Goal: Check status: Check status

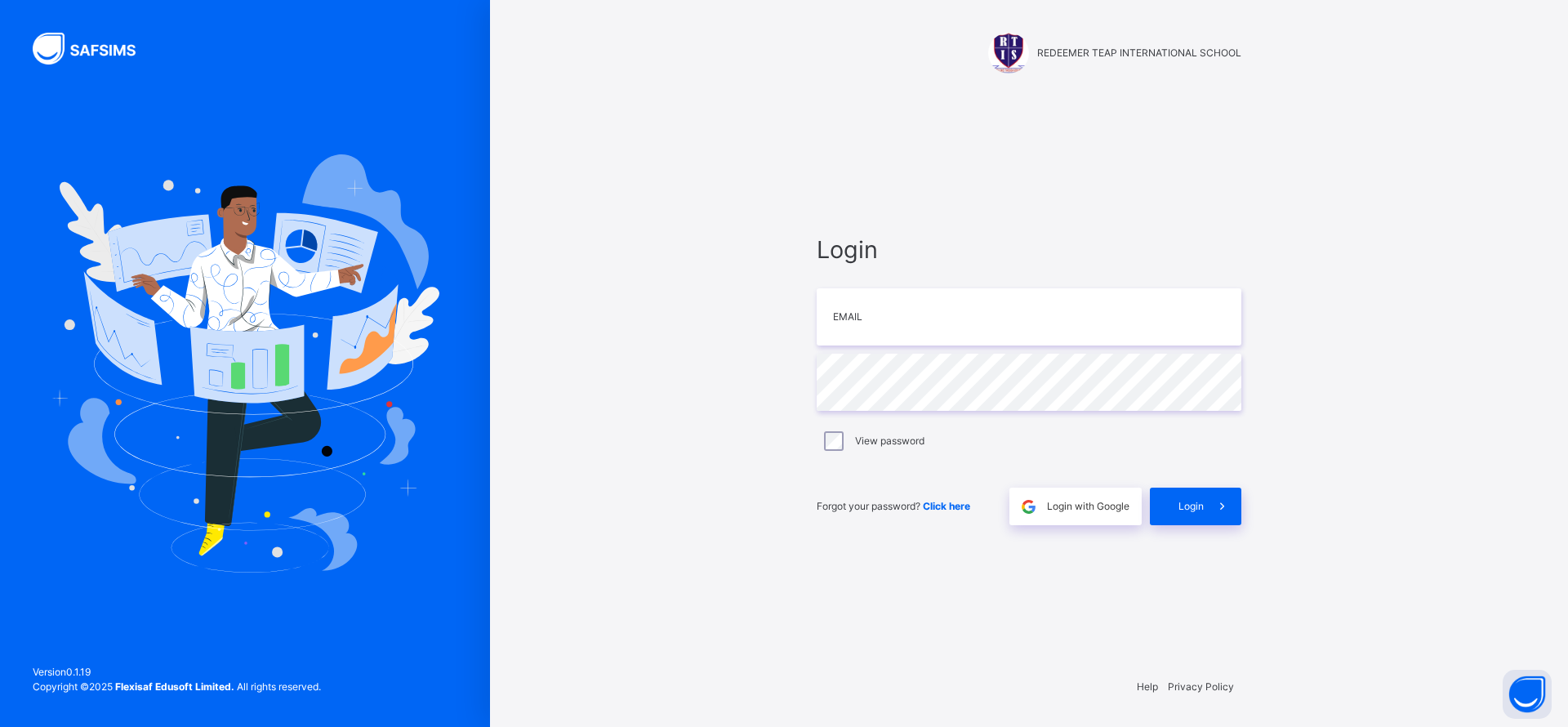
type input "**********"
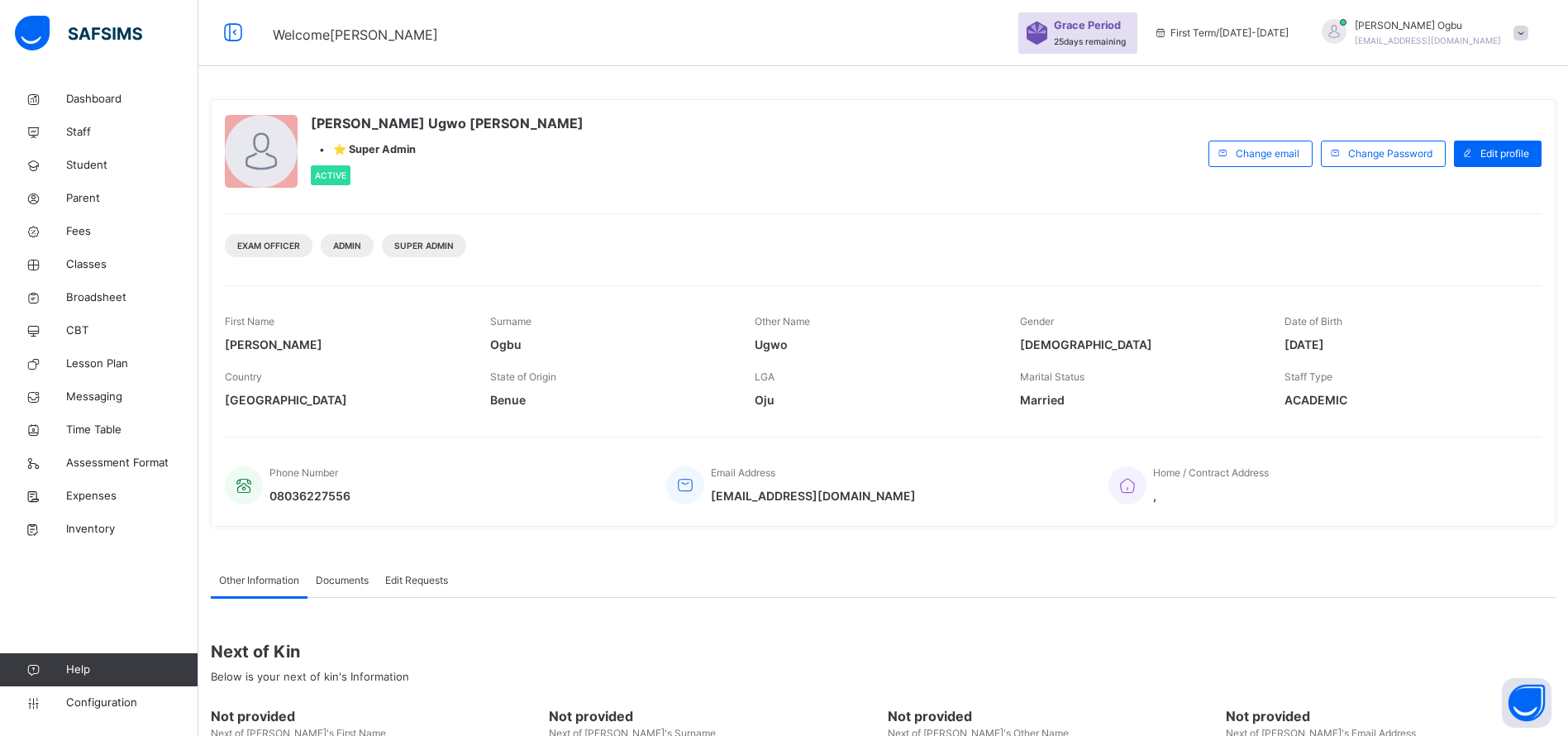
click at [95, 293] on span "Broadsheet" at bounding box center [132, 297] width 132 height 17
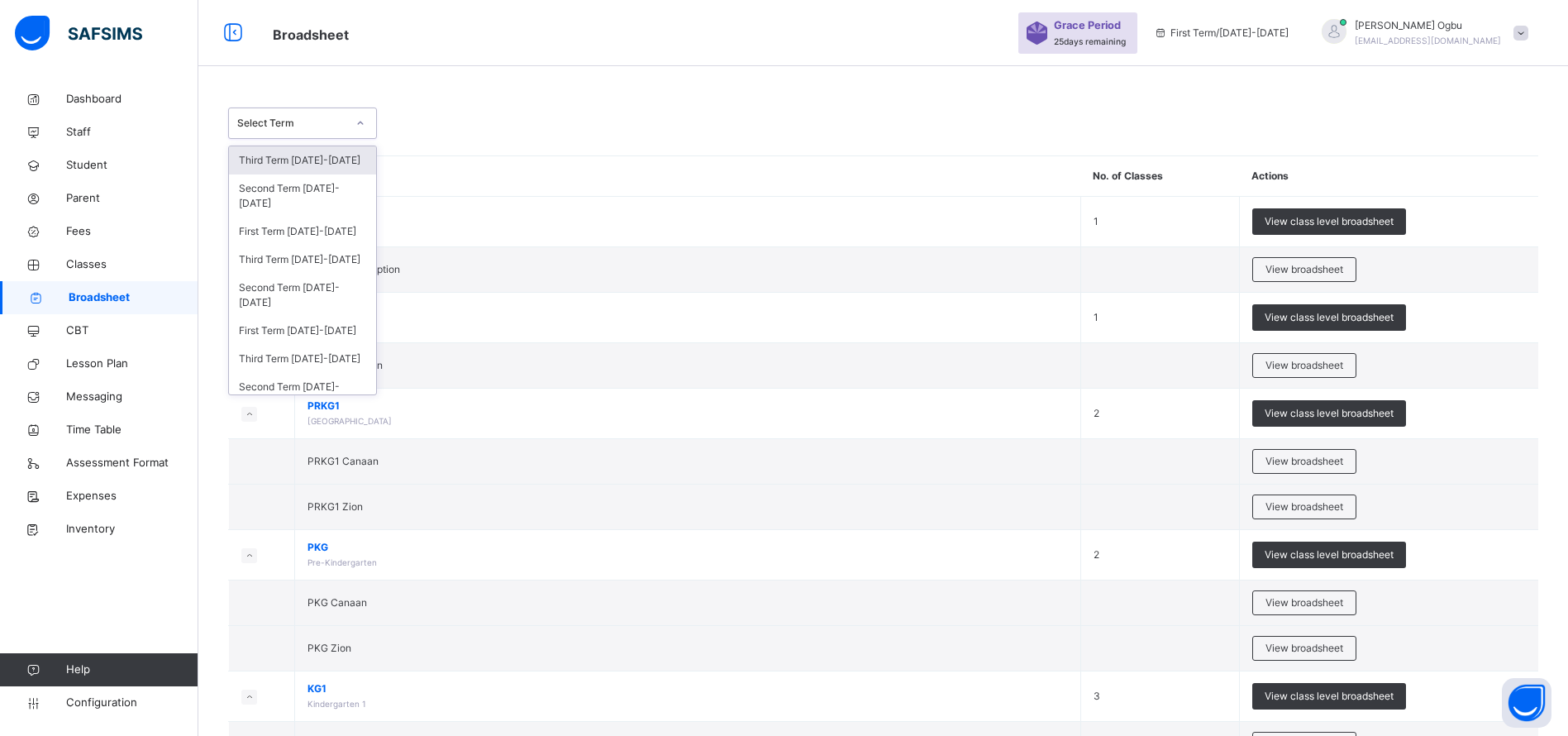
click at [321, 271] on div "Third Term [DATE]-[DATE]" at bounding box center [302, 260] width 147 height 28
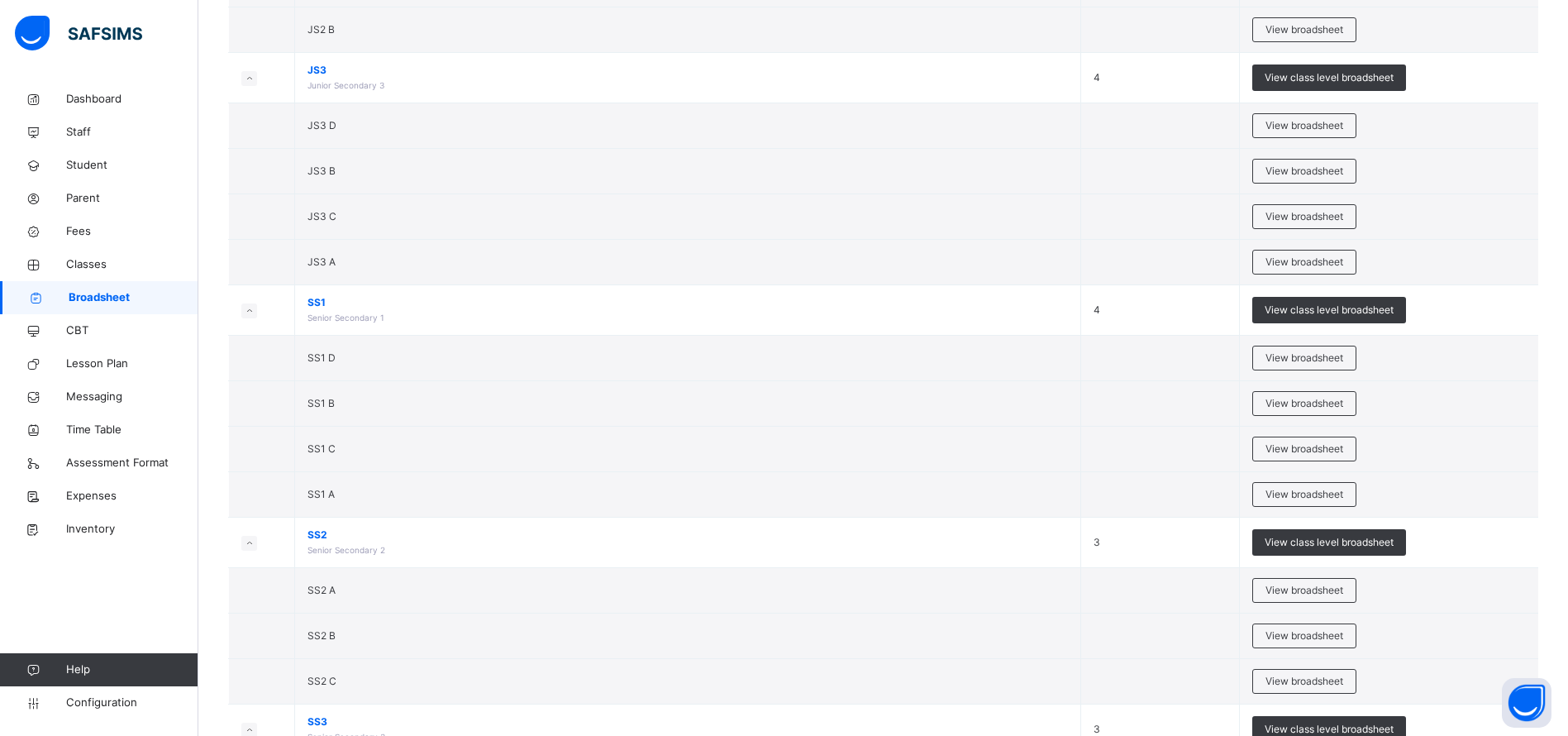
scroll to position [2913, 0]
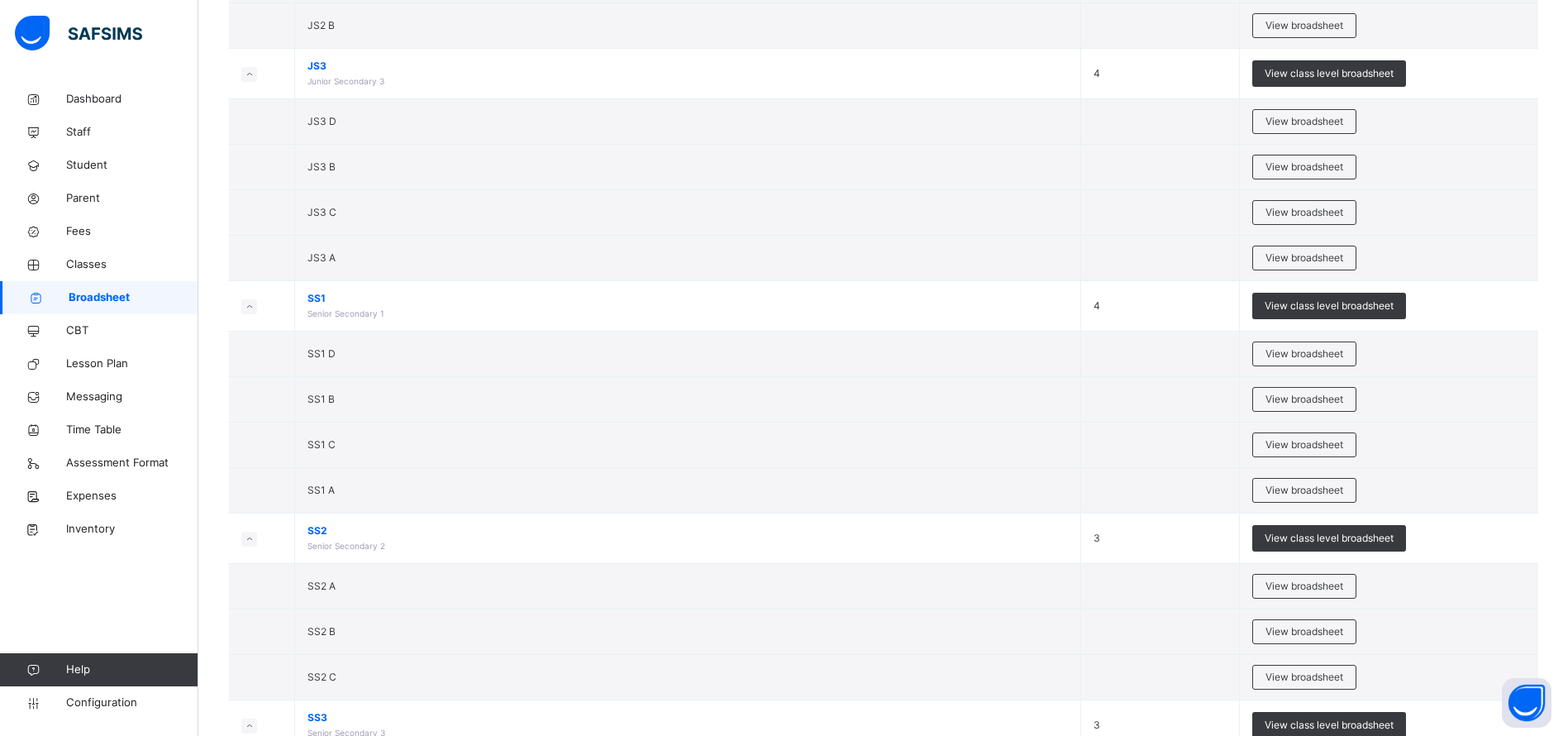
click at [1314, 488] on span "View broadsheet" at bounding box center [1305, 490] width 78 height 15
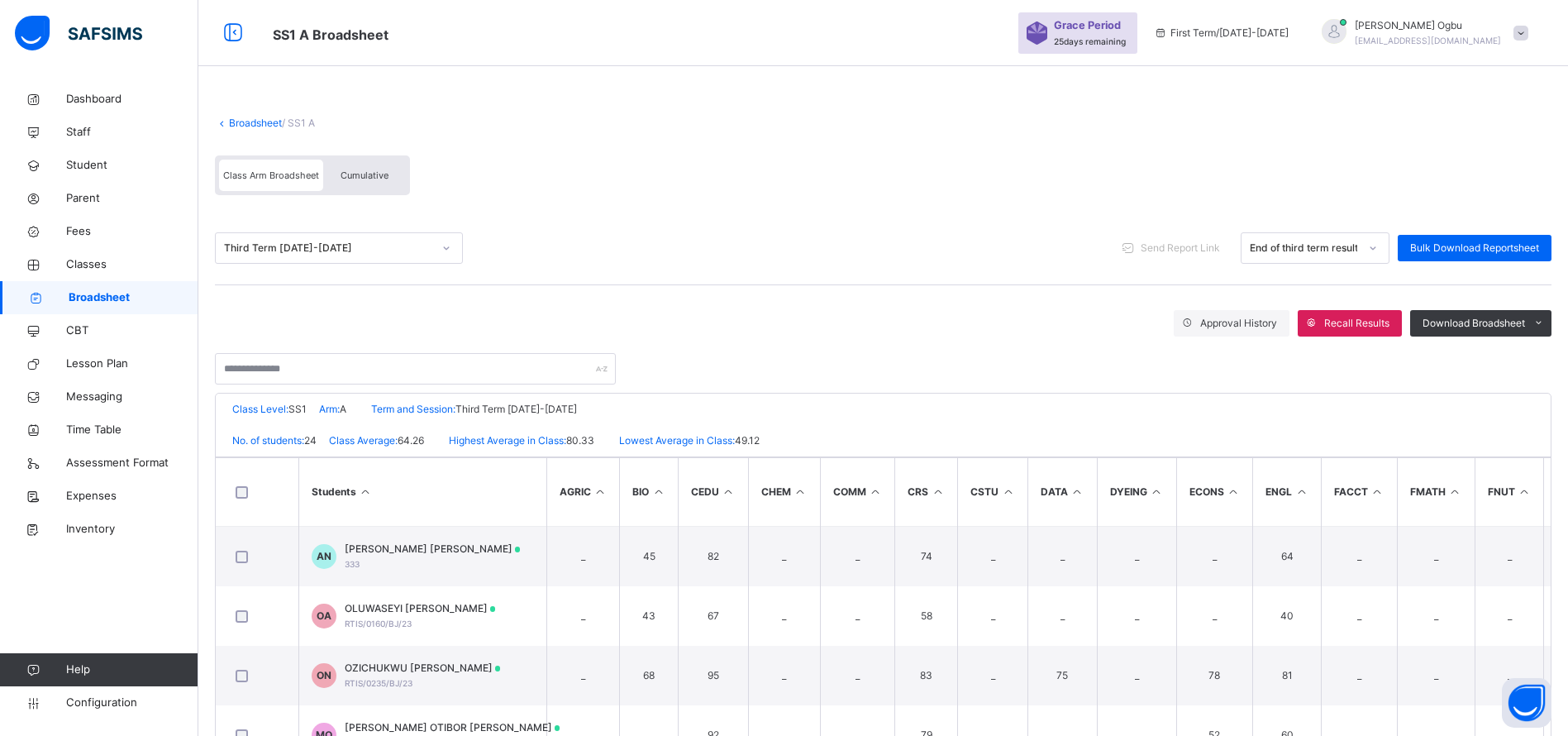
click at [1242, 326] on span "Approval History" at bounding box center [1238, 323] width 77 height 15
